Goal: Check status

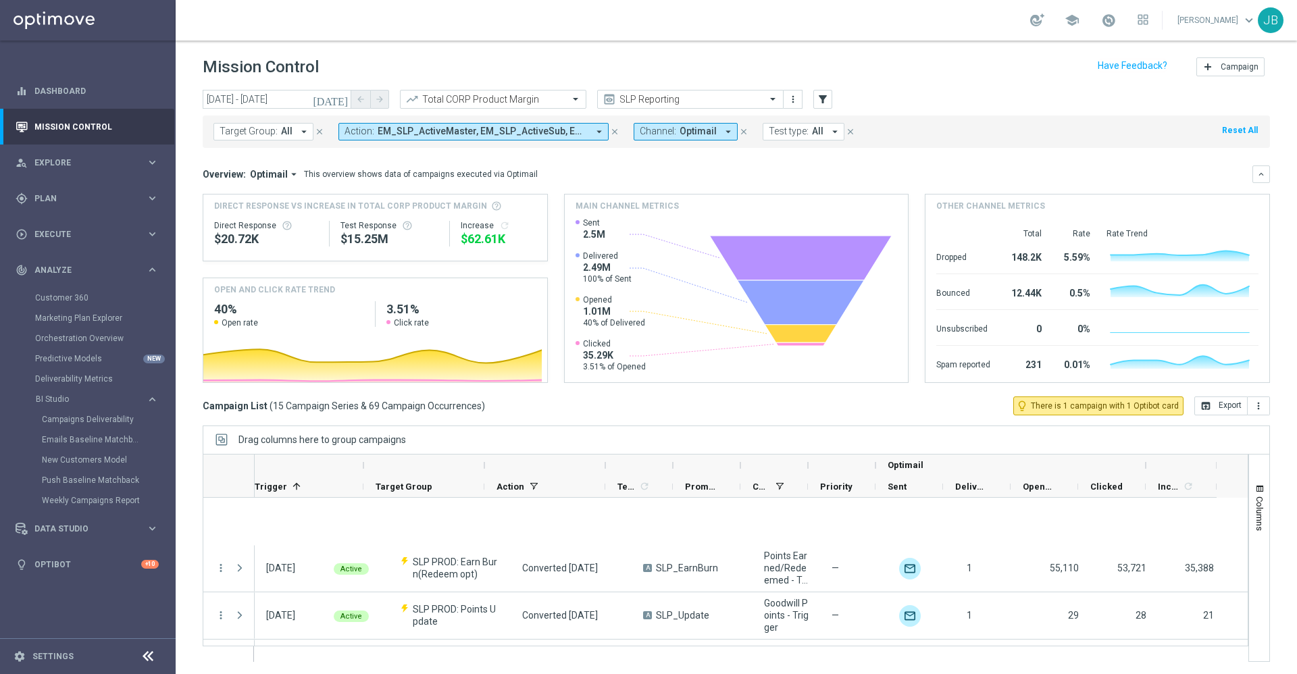
scroll to position [0, 146]
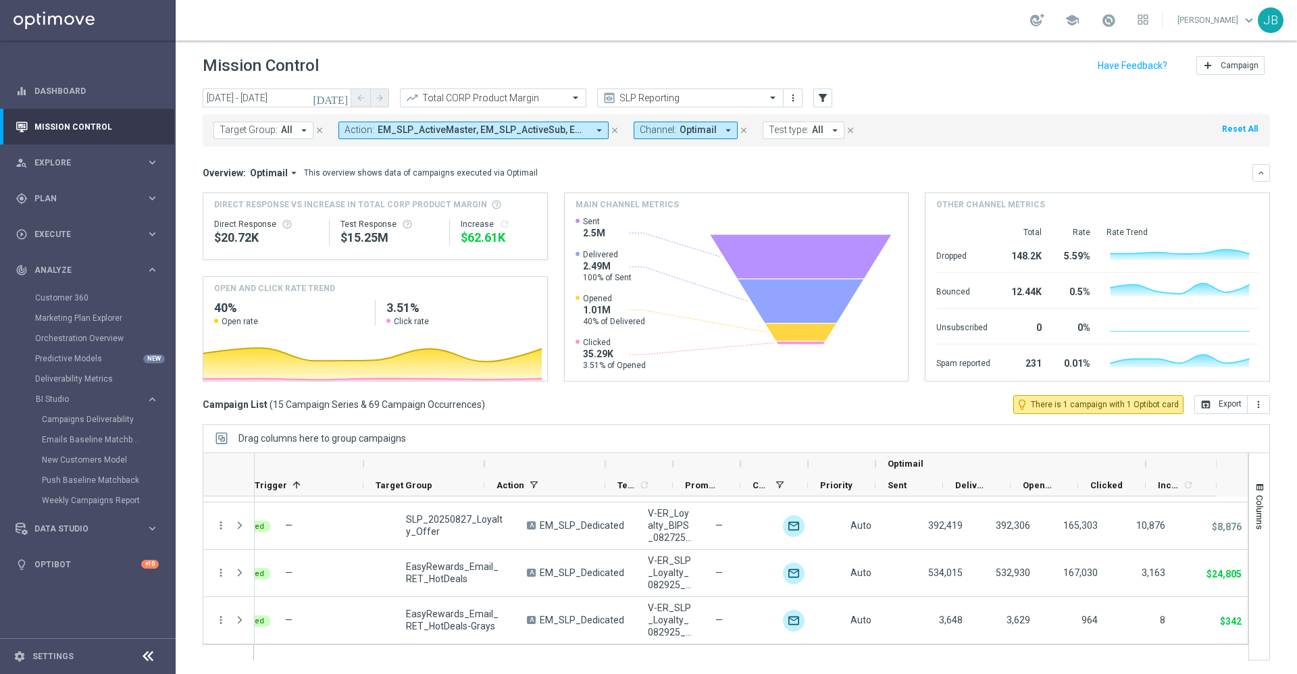
click at [341, 101] on icon "today" at bounding box center [331, 98] width 36 height 12
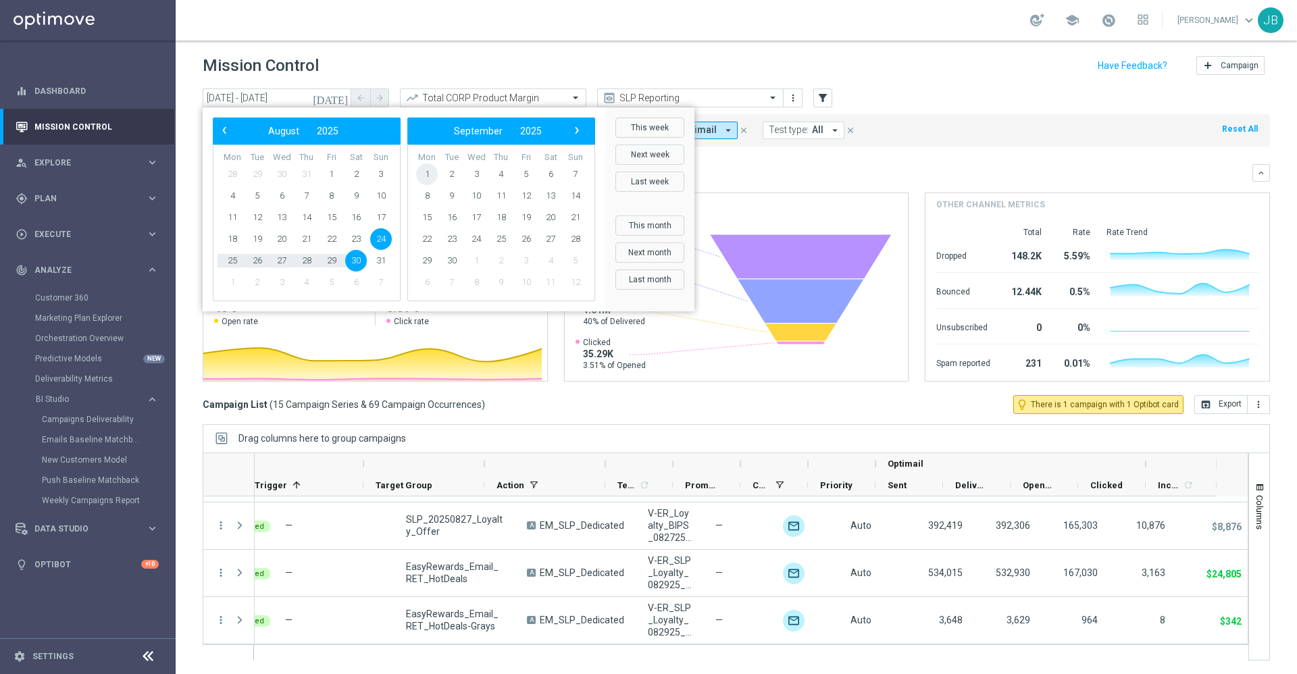
click at [429, 168] on span "1" at bounding box center [427, 175] width 22 height 22
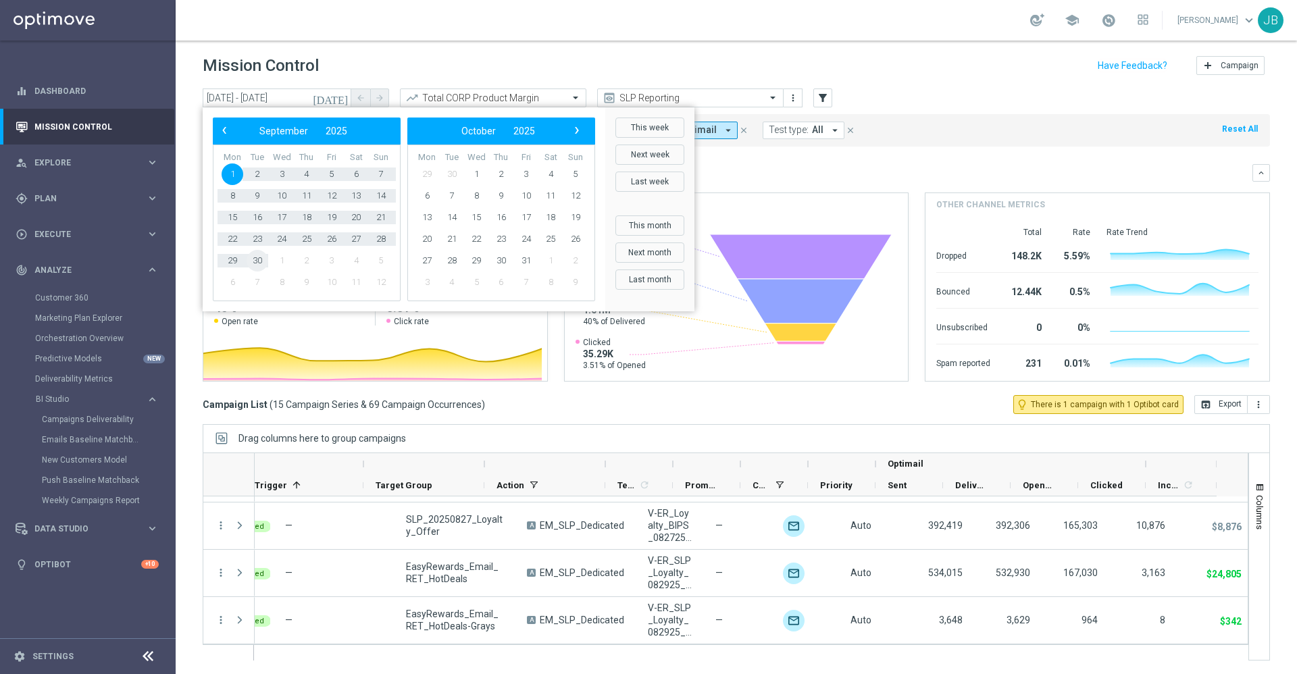
click at [264, 259] on span "30" at bounding box center [258, 261] width 22 height 22
type input "01 Sep 2025 - 30 Sep 2025"
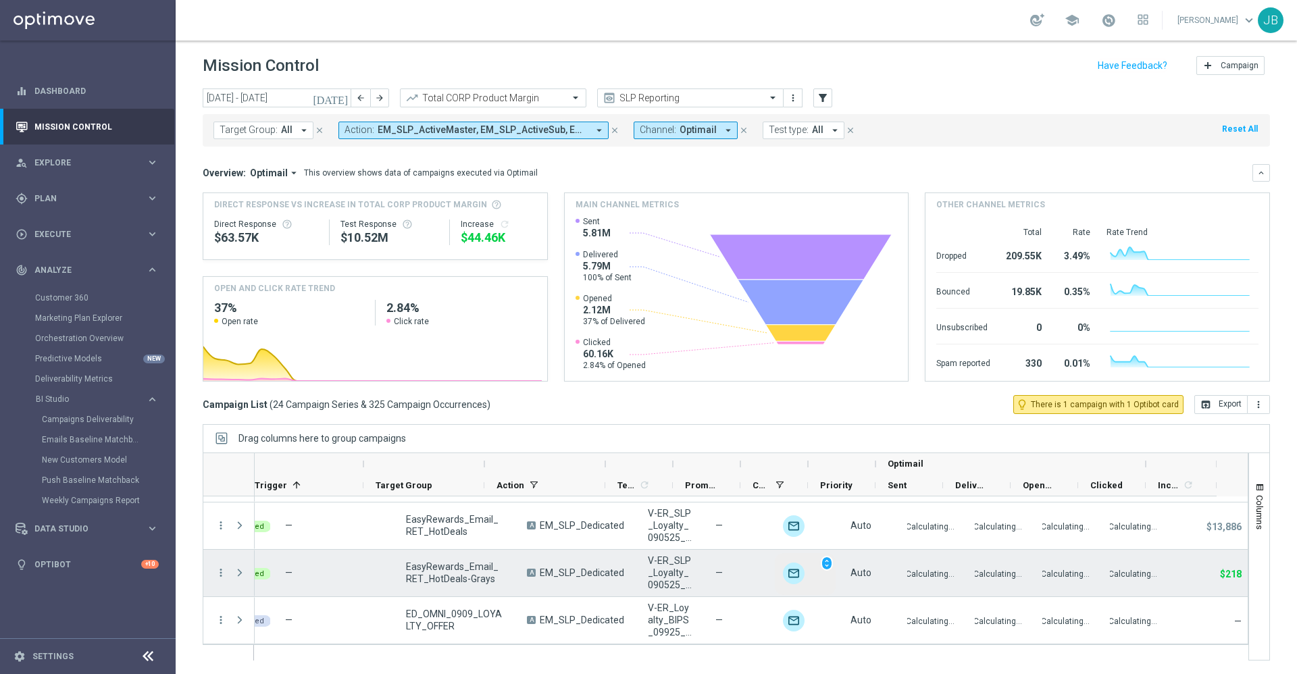
scroll to position [985, 0]
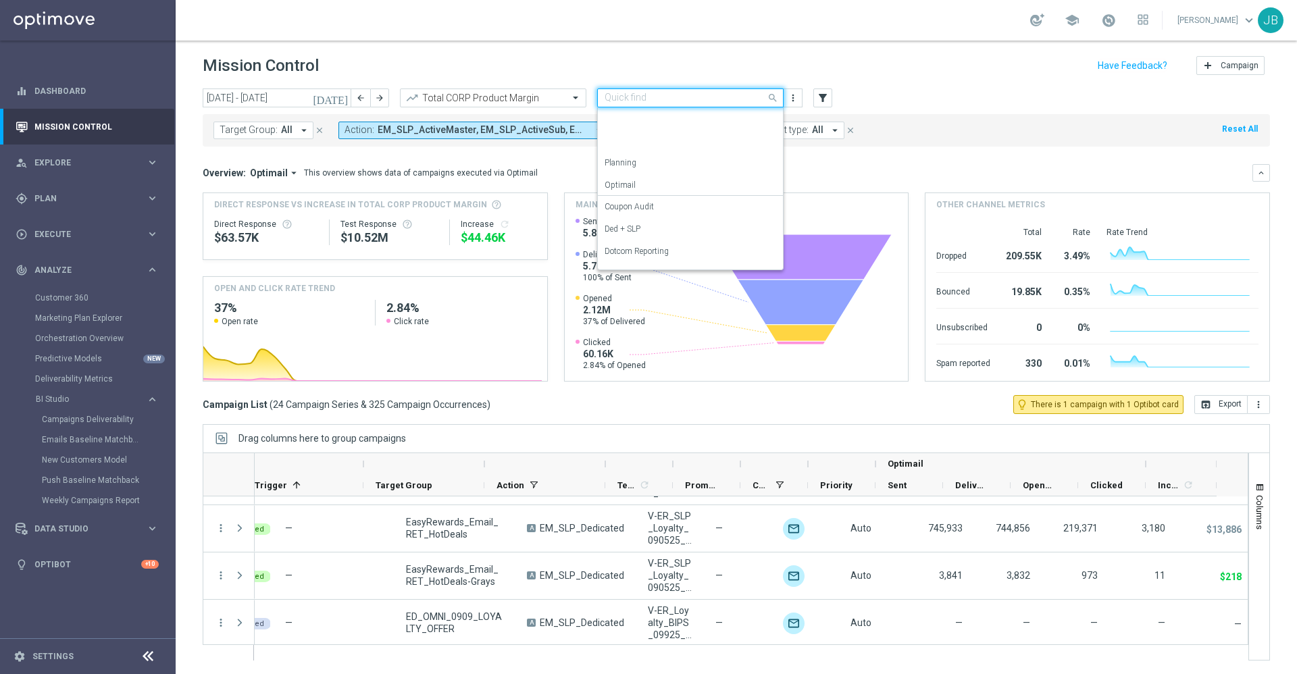
click at [672, 102] on input "text" at bounding box center [677, 98] width 145 height 11
click at [653, 221] on label "OMNI Reporting" at bounding box center [634, 218] width 58 height 11
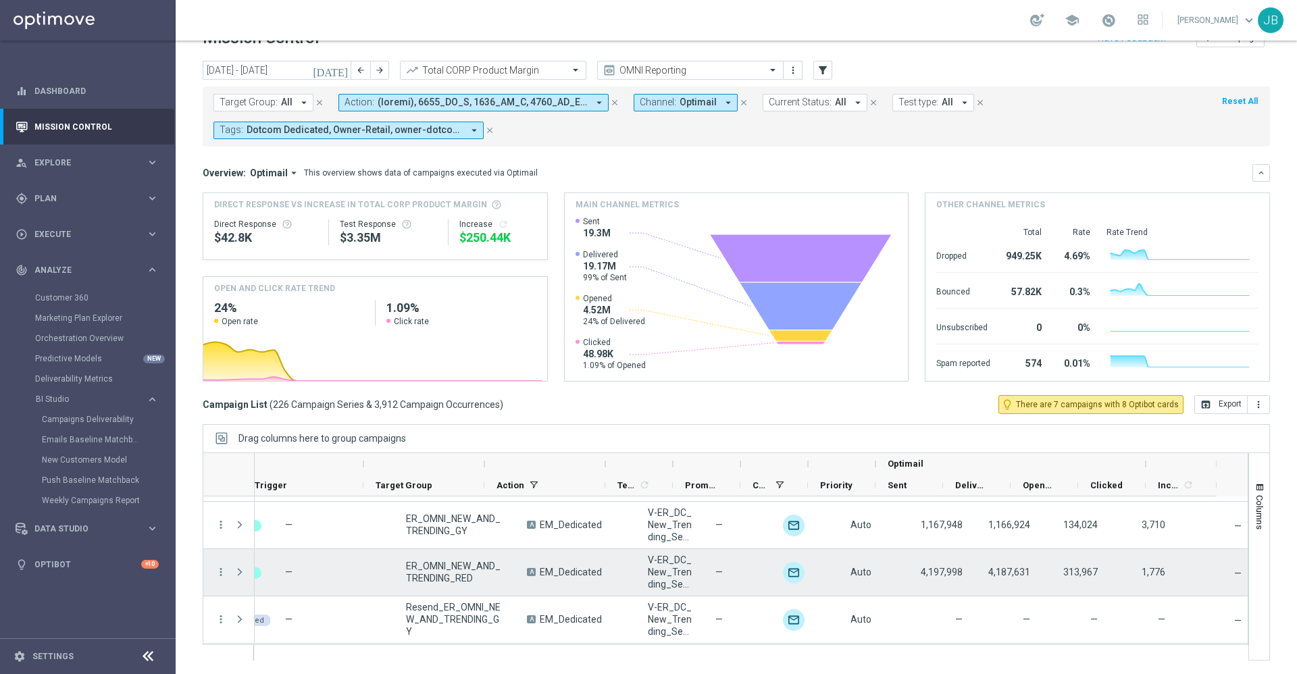
scroll to position [10542, 0]
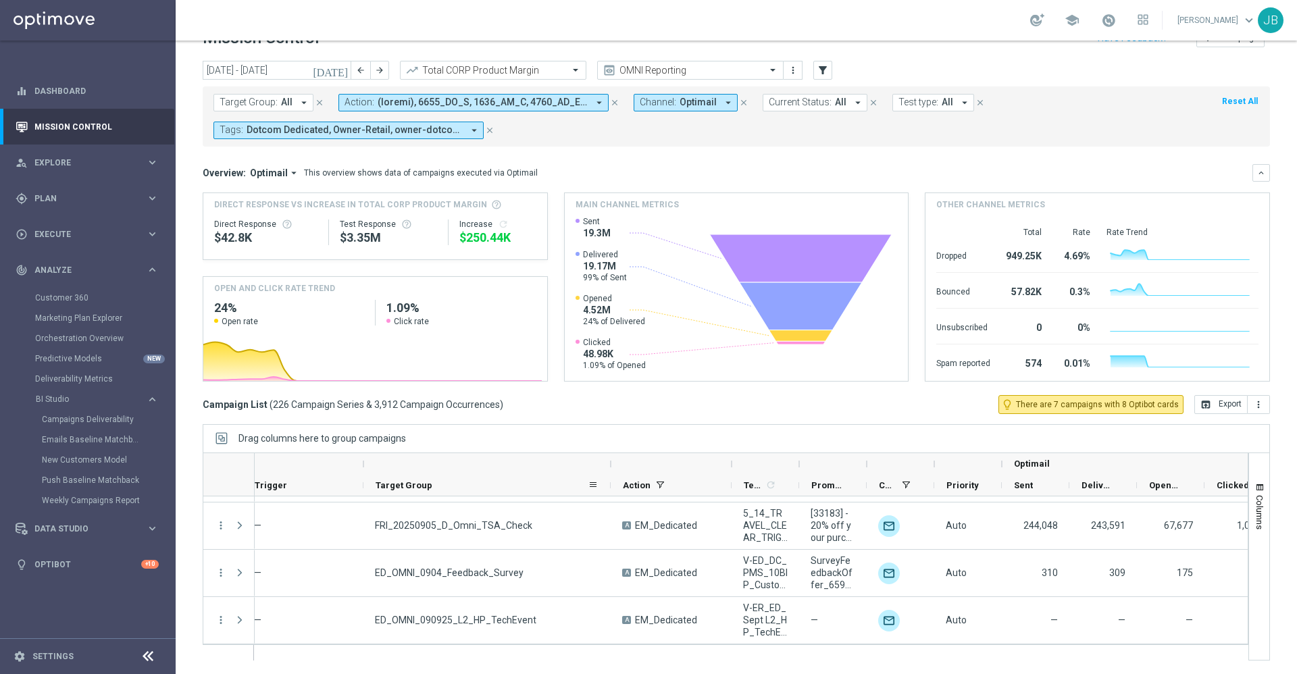
drag, startPoint x: 482, startPoint y: 464, endPoint x: 619, endPoint y: 477, distance: 137.2
click at [619, 477] on div "Optimail First in Range" at bounding box center [725, 474] width 1236 height 43
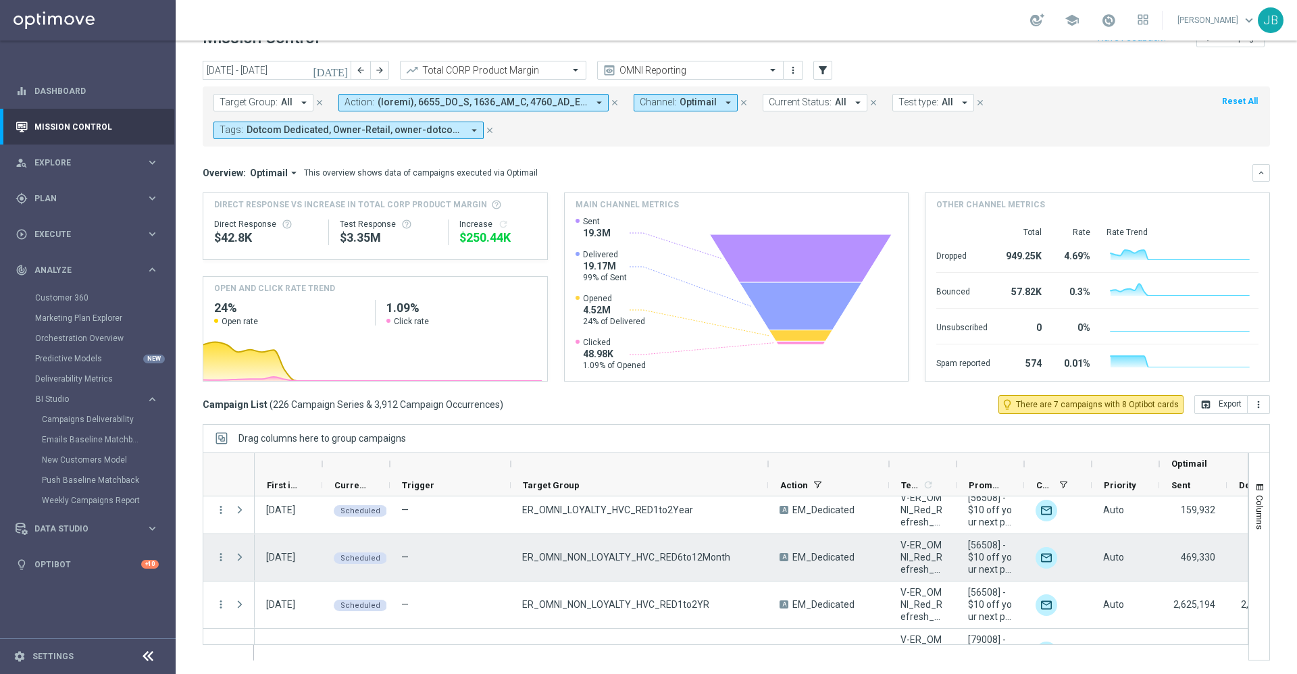
scroll to position [9699, 0]
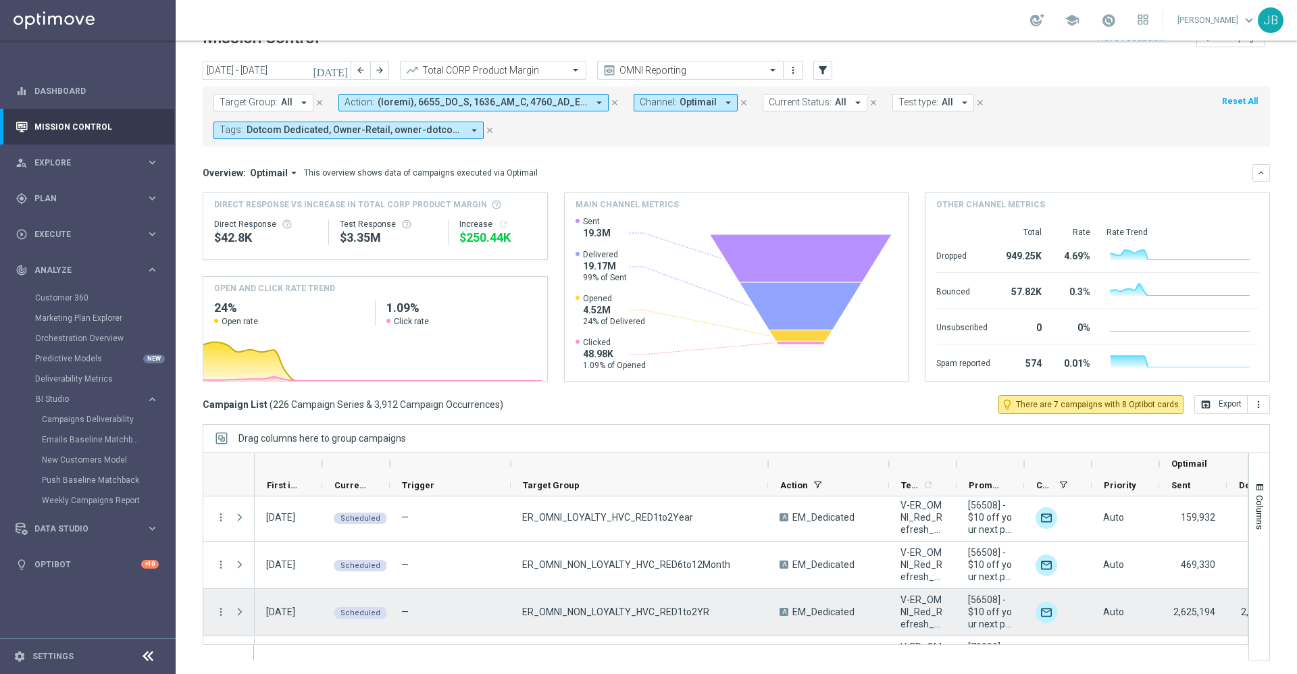
click at [214, 614] on div "more_vert" at bounding box center [215, 612] width 24 height 47
click at [219, 610] on icon "more_vert" at bounding box center [221, 612] width 12 height 12
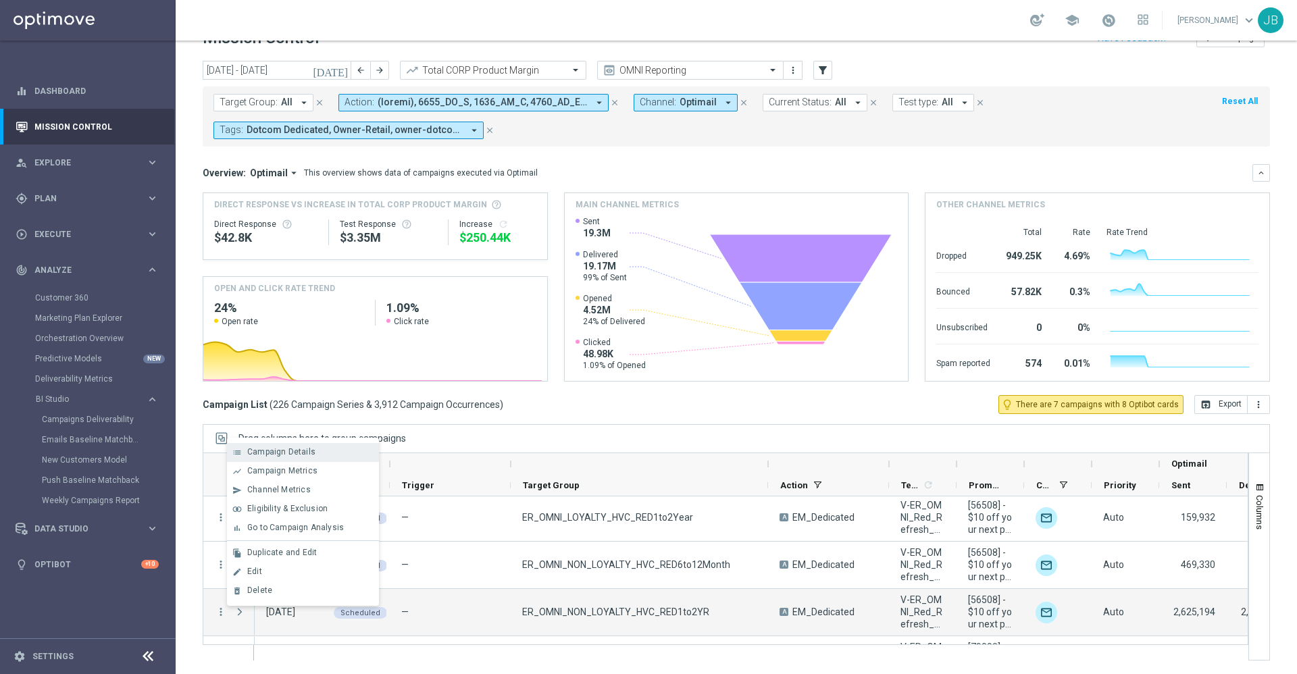
click at [281, 453] on span "Campaign Details" at bounding box center [281, 451] width 68 height 9
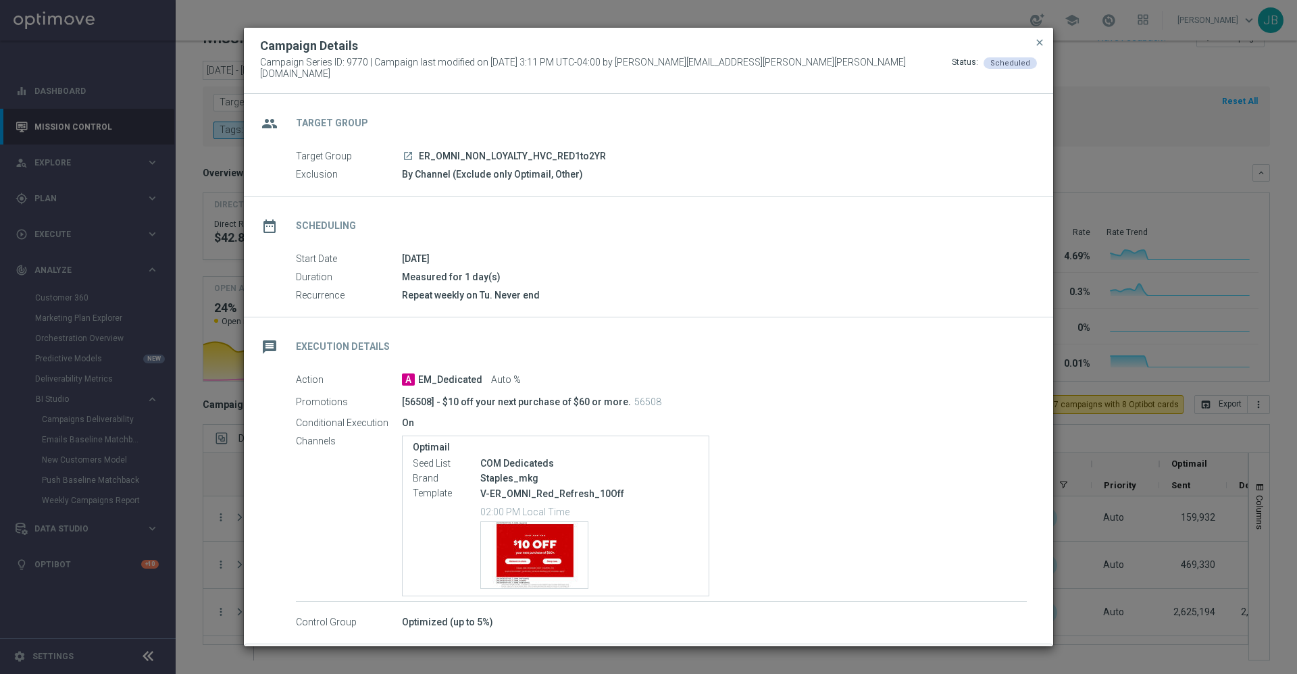
click at [1137, 531] on modal-container "Campaign Details Campaign Series ID: 9770 | Campaign last modified on 5 Aug 202…" at bounding box center [648, 337] width 1297 height 674
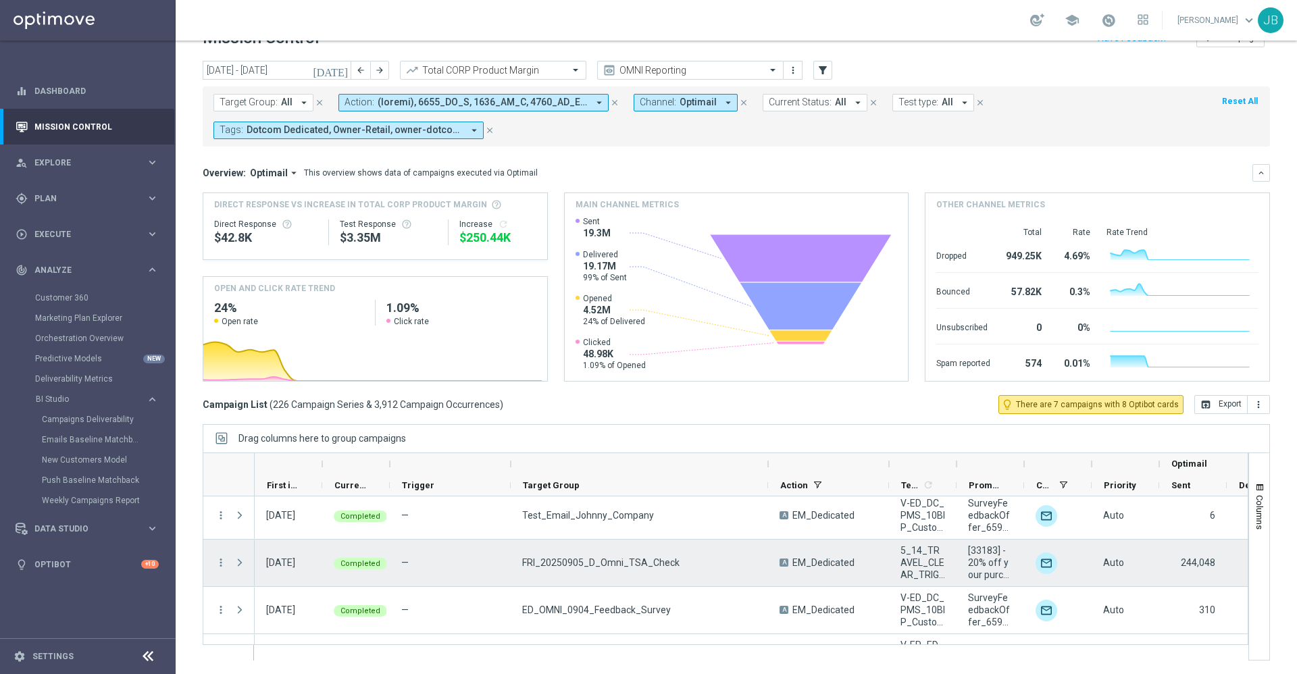
scroll to position [10503, 0]
drag, startPoint x: 680, startPoint y: 562, endPoint x: 522, endPoint y: 559, distance: 158.2
click at [522, 559] on div "FRI_20250905_D_Omni_TSA_Check" at bounding box center [639, 564] width 257 height 47
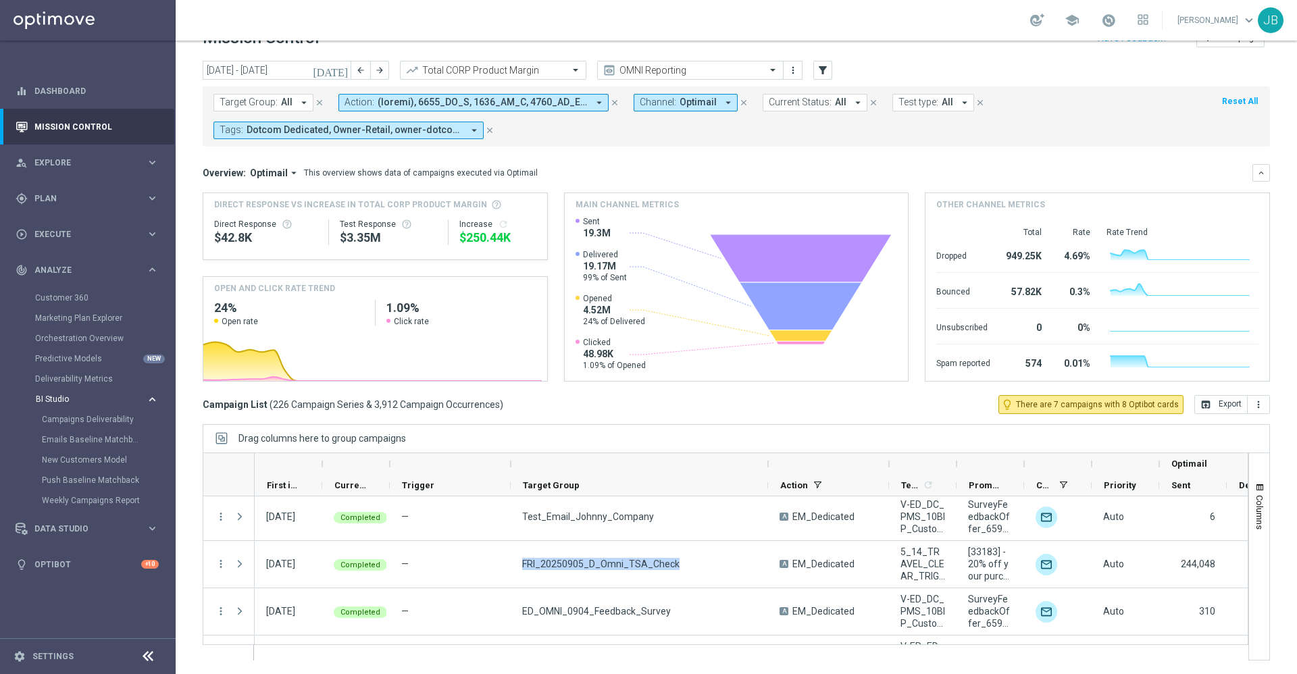
click at [67, 398] on span "BI Studio" at bounding box center [84, 399] width 97 height 8
click at [67, 395] on span "BI Studio" at bounding box center [84, 399] width 97 height 8
click at [87, 437] on link "Emails Baseline Matchback" at bounding box center [91, 439] width 99 height 11
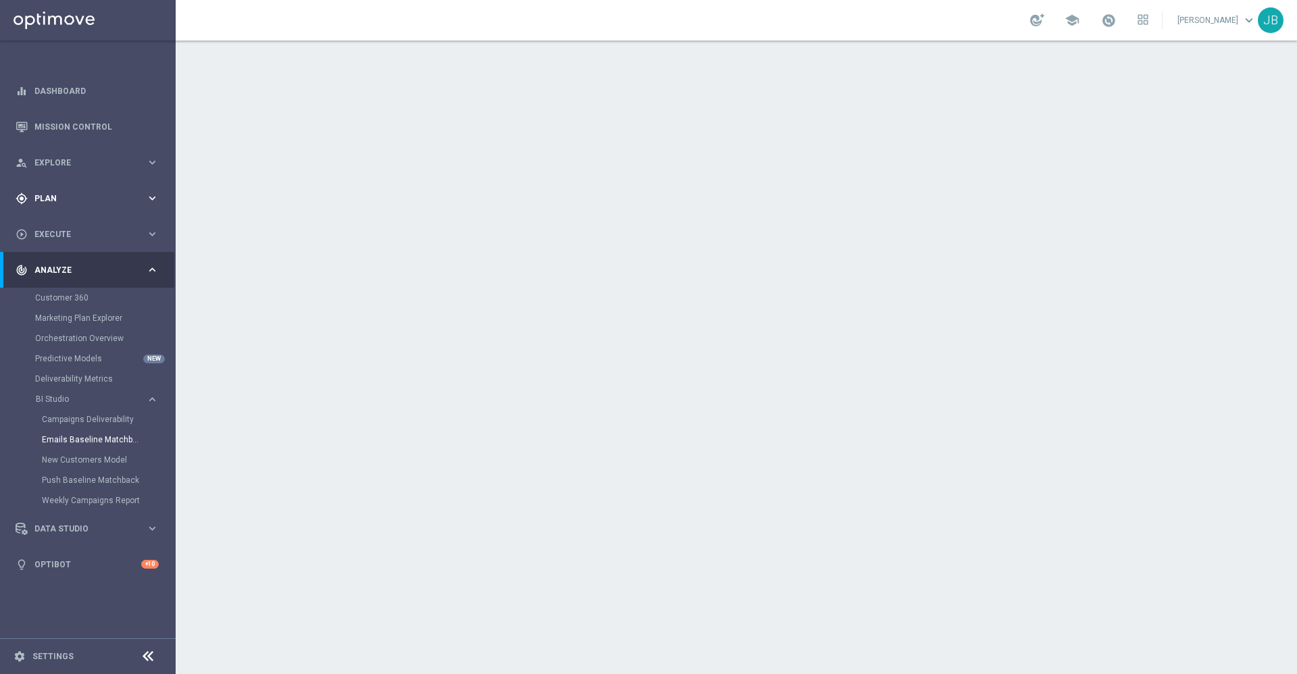
click at [74, 207] on div "gps_fixed Plan keyboard_arrow_right" at bounding box center [87, 198] width 174 height 36
